Goal: Transaction & Acquisition: Obtain resource

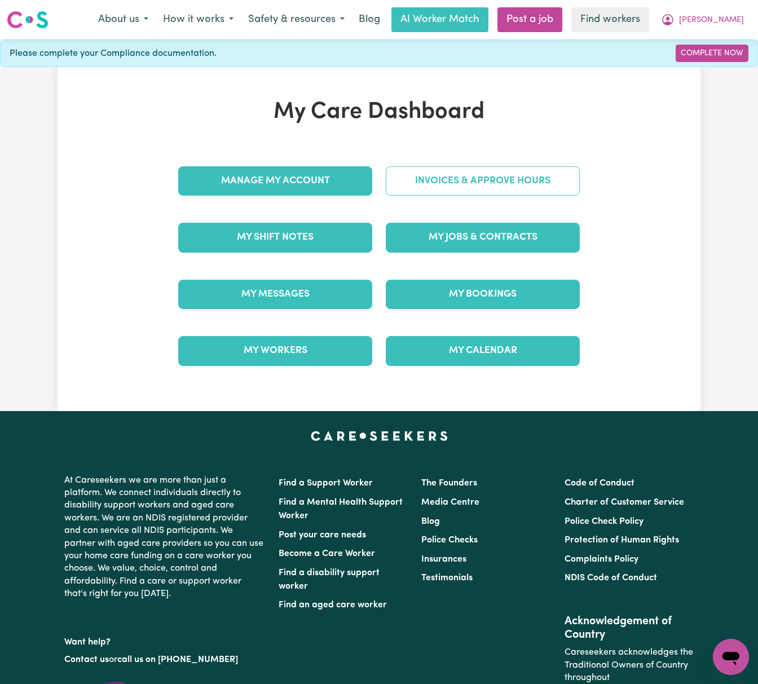
click at [490, 181] on link "Invoices & Approve Hours" at bounding box center [483, 180] width 194 height 29
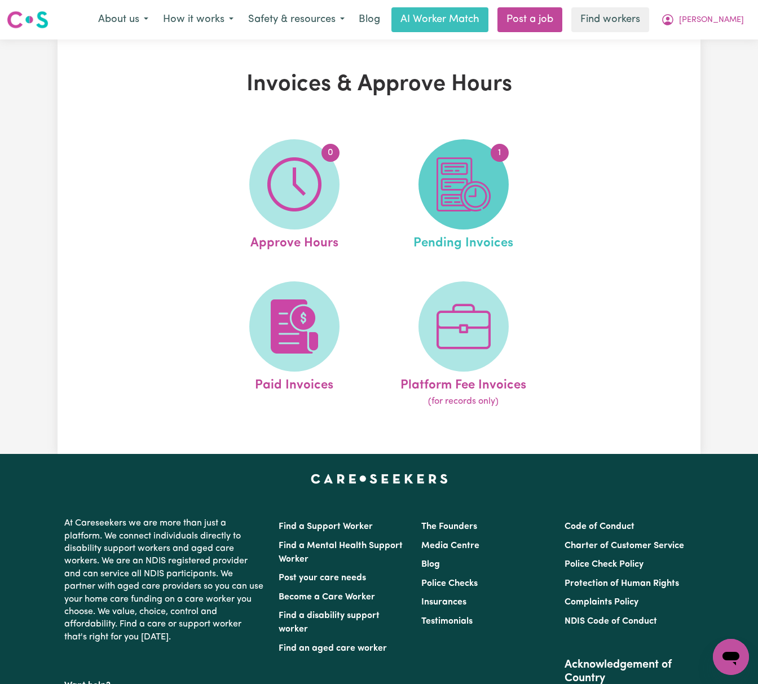
click at [451, 191] on img at bounding box center [463, 184] width 54 height 54
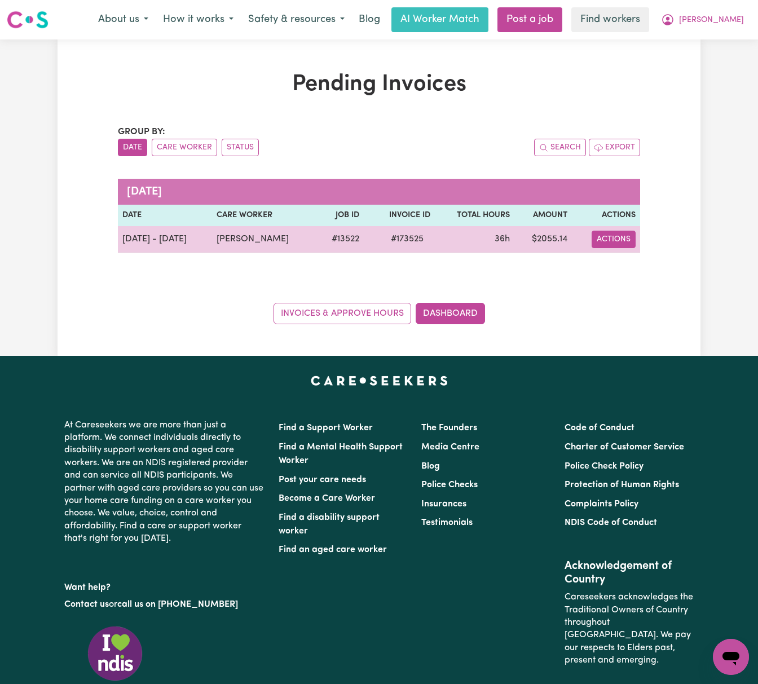
click at [618, 242] on button "Actions" at bounding box center [613, 239] width 44 height 17
click at [627, 266] on link "Download Invoice" at bounding box center [646, 265] width 103 height 23
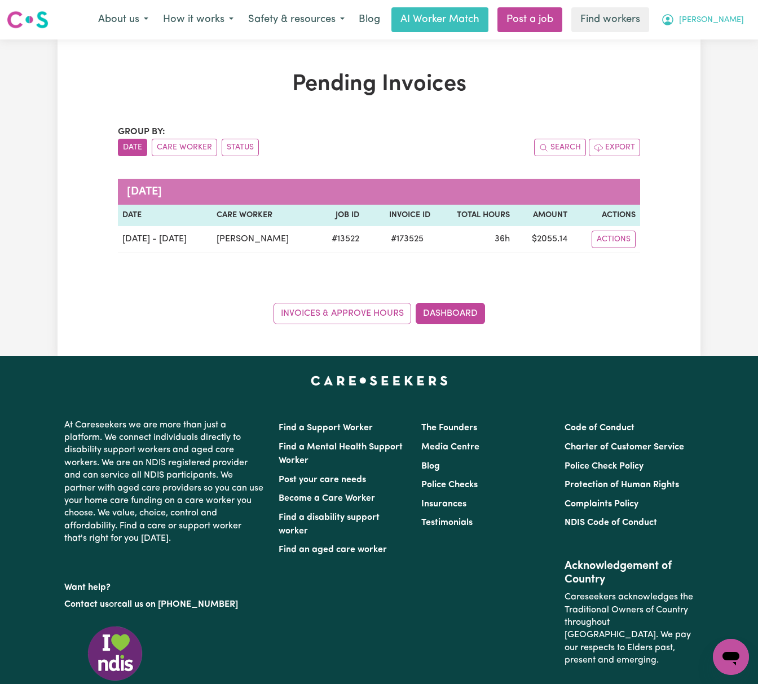
click at [720, 19] on button "[PERSON_NAME]" at bounding box center [702, 20] width 98 height 24
click at [717, 56] on link "Logout" at bounding box center [705, 64] width 89 height 21
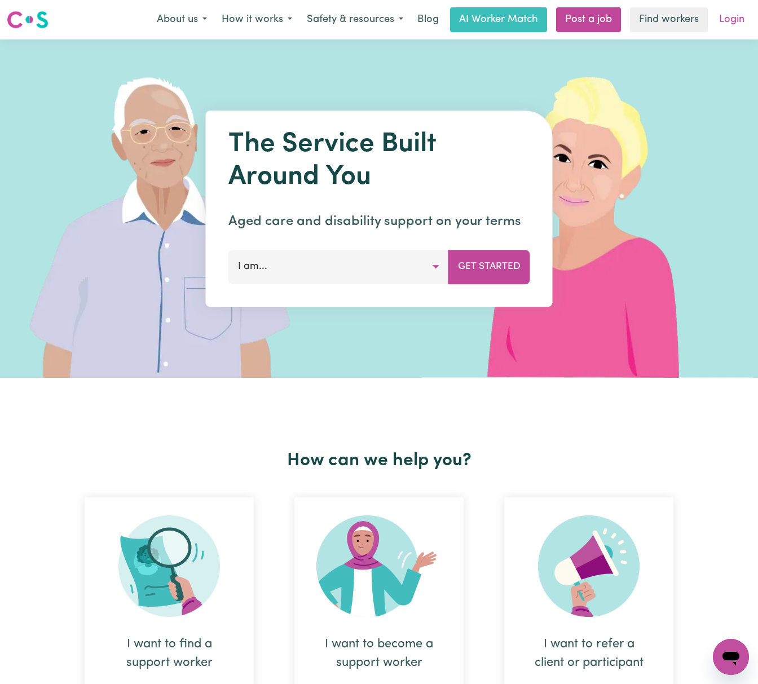
click at [727, 19] on link "Login" at bounding box center [731, 19] width 39 height 25
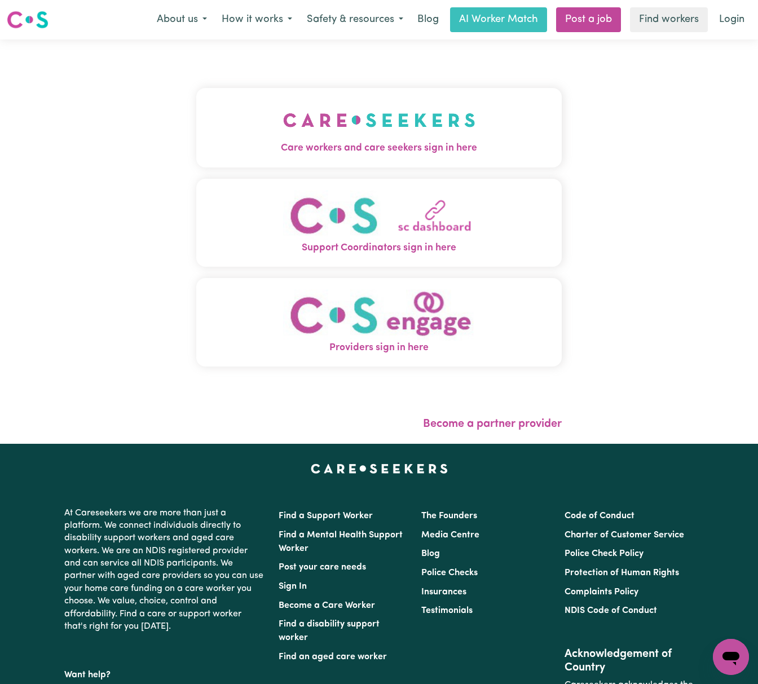
click at [440, 105] on button "Care workers and care seekers sign in here" at bounding box center [378, 127] width 365 height 79
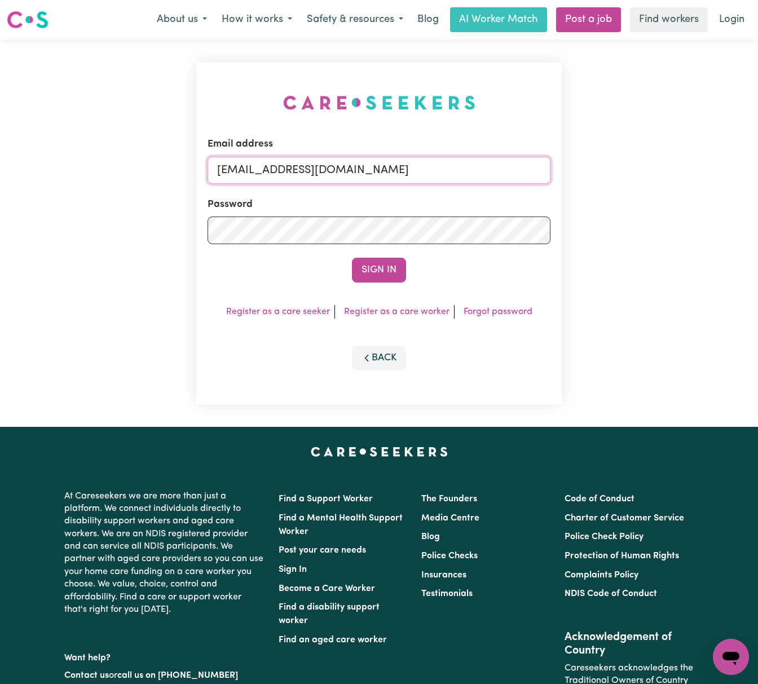
drag, startPoint x: 277, startPoint y: 167, endPoint x: 659, endPoint y: 156, distance: 382.3
click at [659, 156] on div "Email address [EMAIL_ADDRESS][DOMAIN_NAME] Password Sign In Register as a care …" at bounding box center [379, 232] width 758 height 387
paste input "ManhaIslamC"
type input "[EMAIL_ADDRESS][DOMAIN_NAME]"
click at [352, 258] on button "Sign In" at bounding box center [379, 270] width 54 height 25
